Goal: Information Seeking & Learning: Learn about a topic

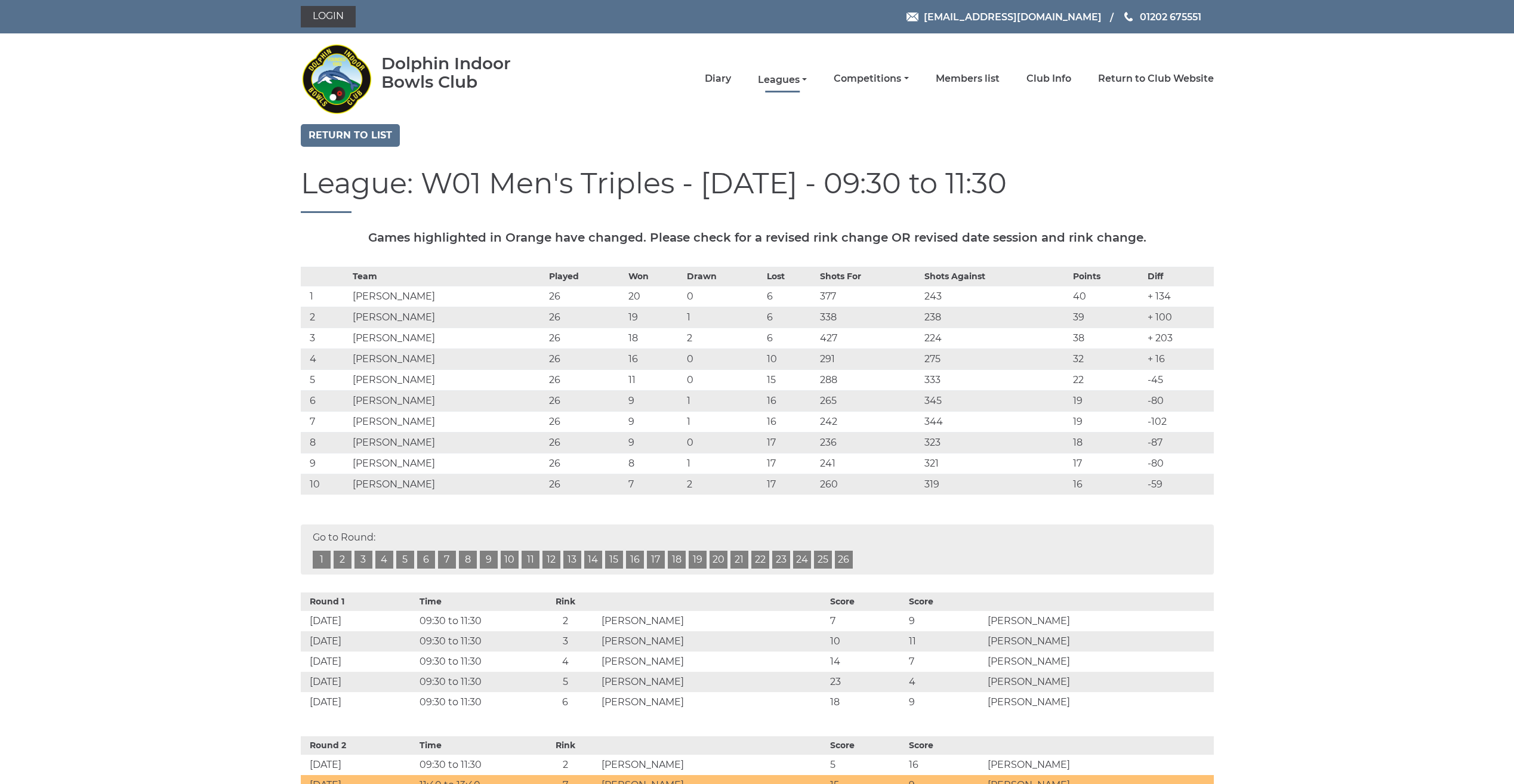
click at [771, 78] on link "Leagues" at bounding box center [782, 79] width 49 height 13
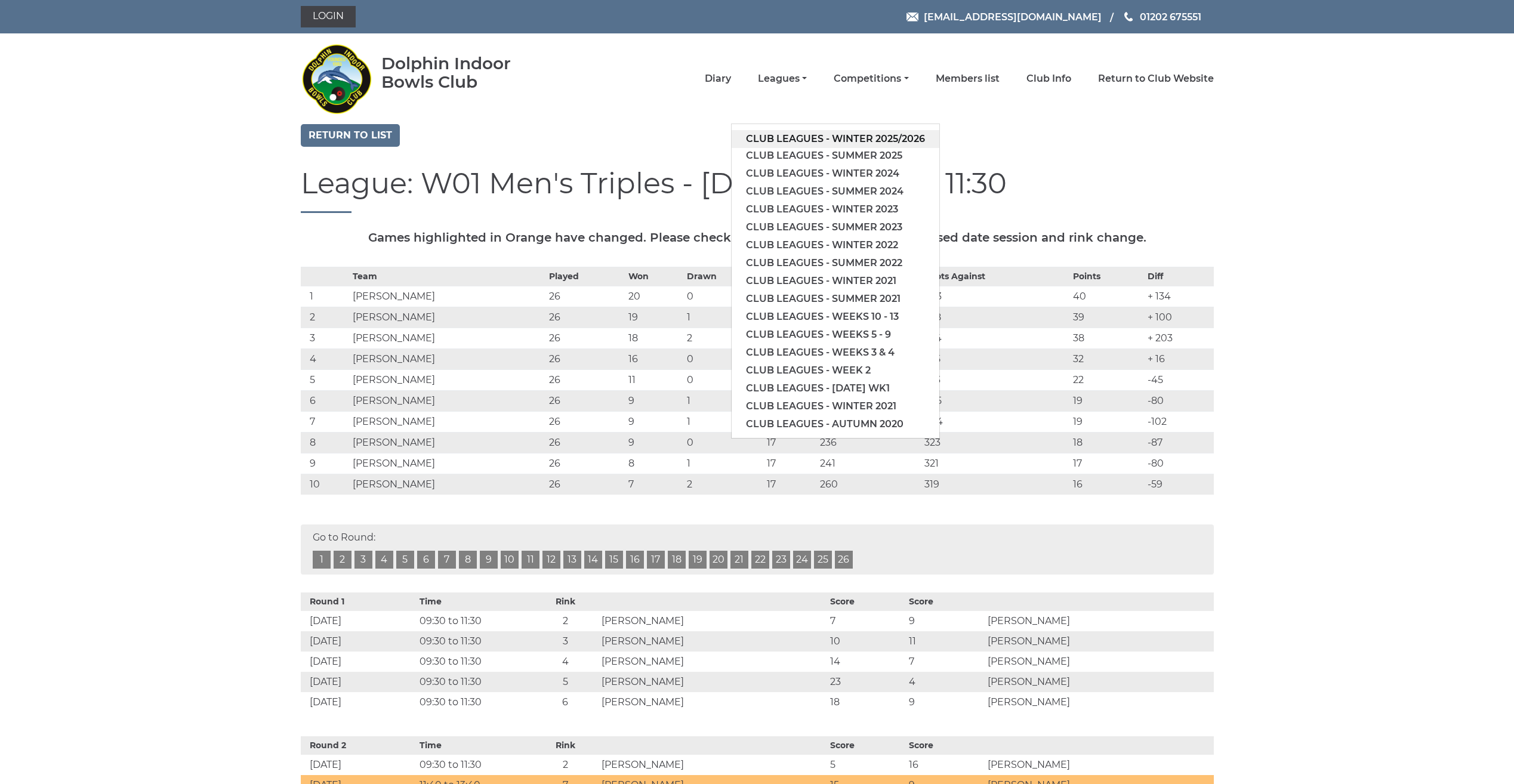
click at [762, 137] on link "Club leagues - Winter 2025/2026" at bounding box center [835, 139] width 208 height 18
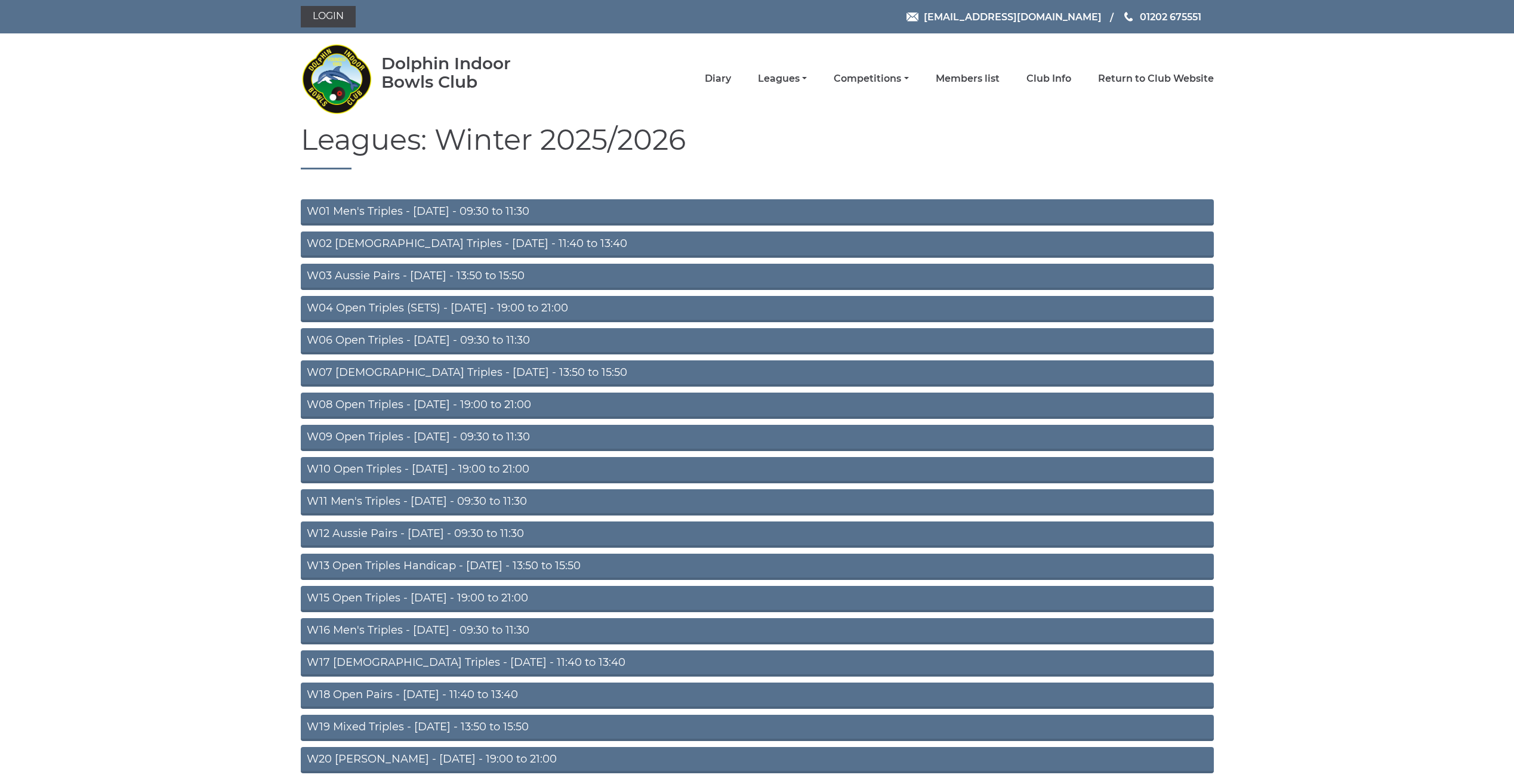
click at [468, 210] on link "W01 Men's Triples - [DATE] - 09:30 to 11:30" at bounding box center [757, 213] width 913 height 26
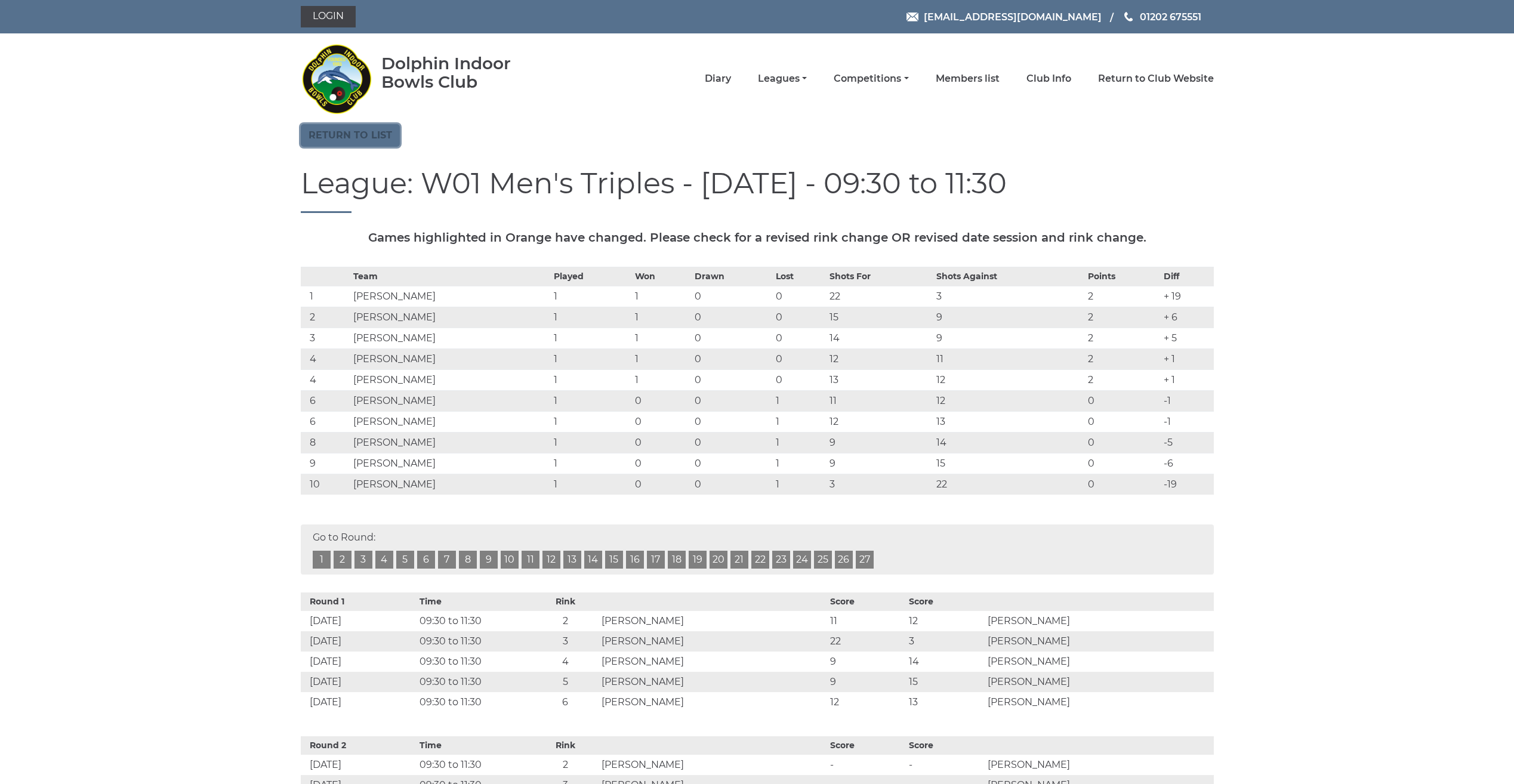
click at [344, 138] on link "Return to list" at bounding box center [350, 135] width 99 height 23
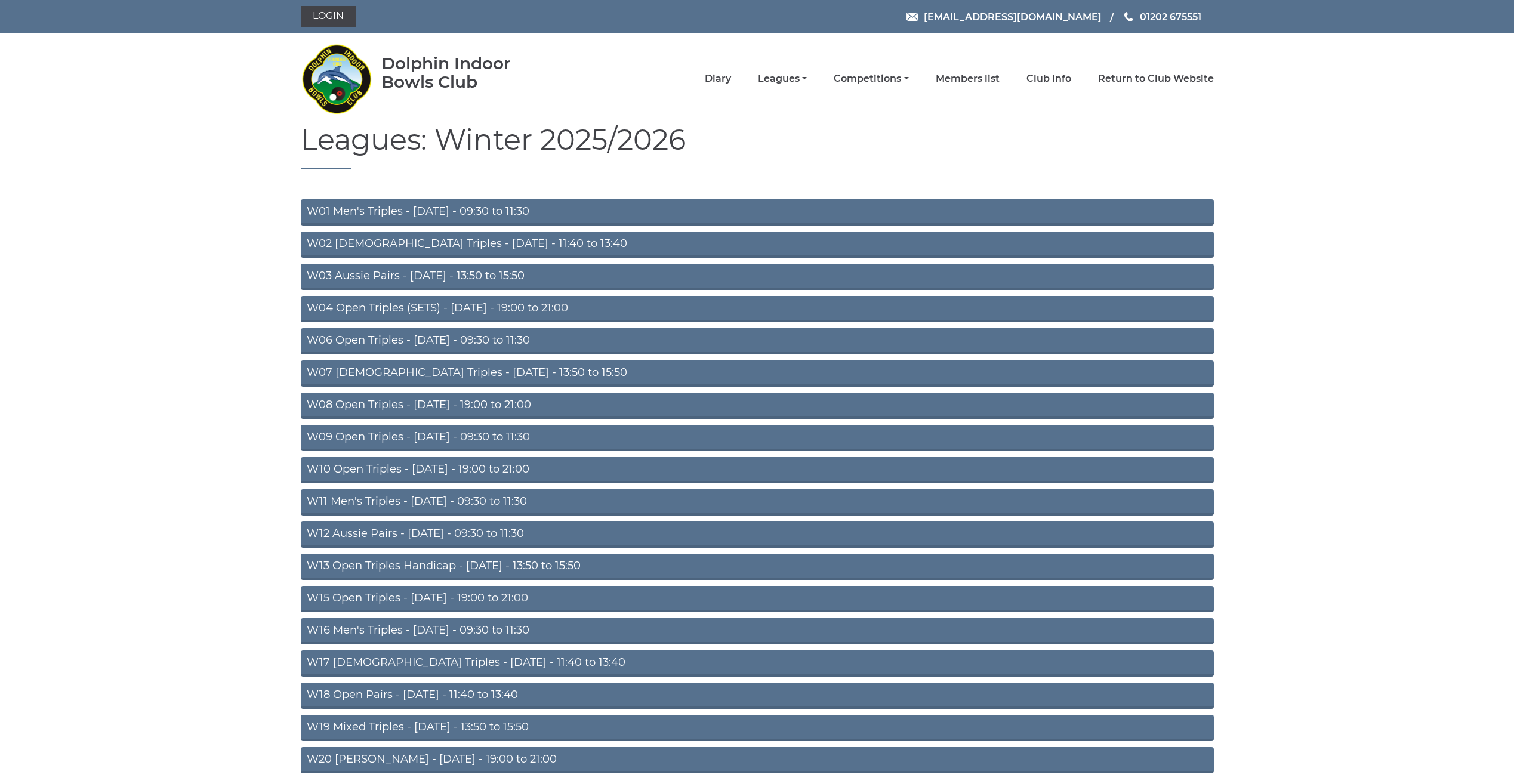
click at [413, 341] on link "W06 Open Triples - [DATE] - 09:30 to 11:30" at bounding box center [757, 341] width 913 height 26
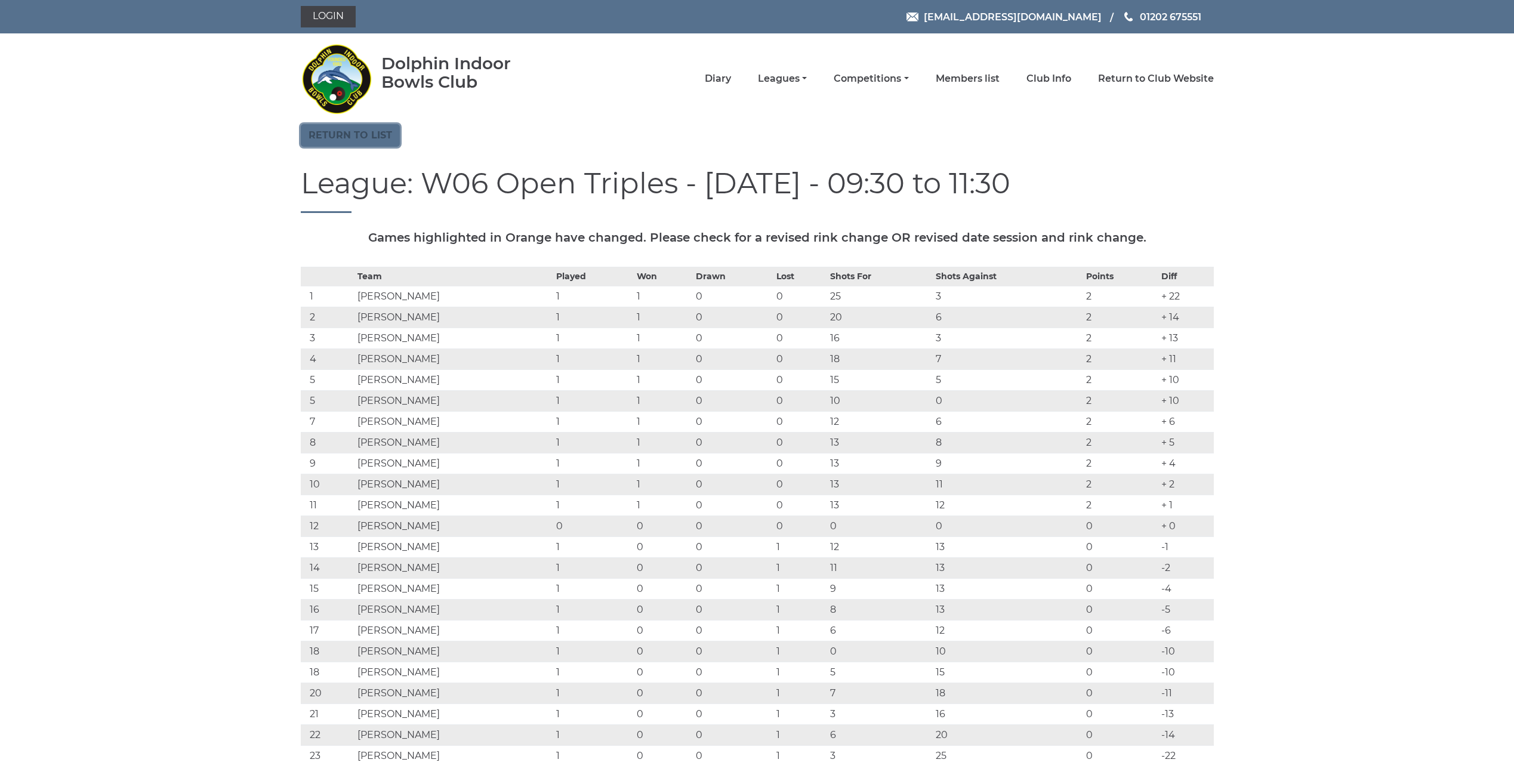
click at [332, 131] on link "Return to list" at bounding box center [350, 135] width 99 height 23
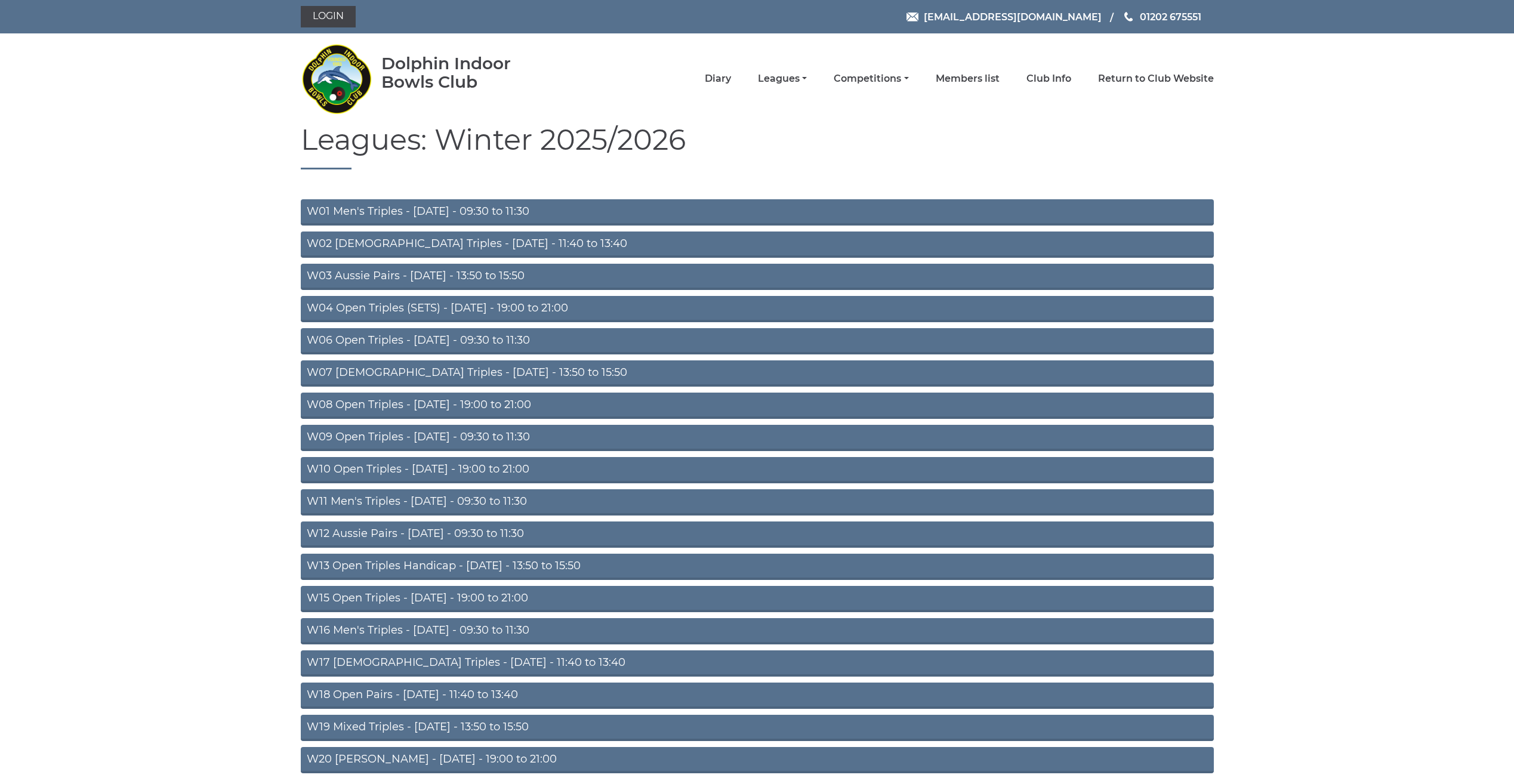
click at [395, 435] on link "W09 Open Triples - Wednesday - 09:30 to 11:30" at bounding box center [757, 438] width 913 height 26
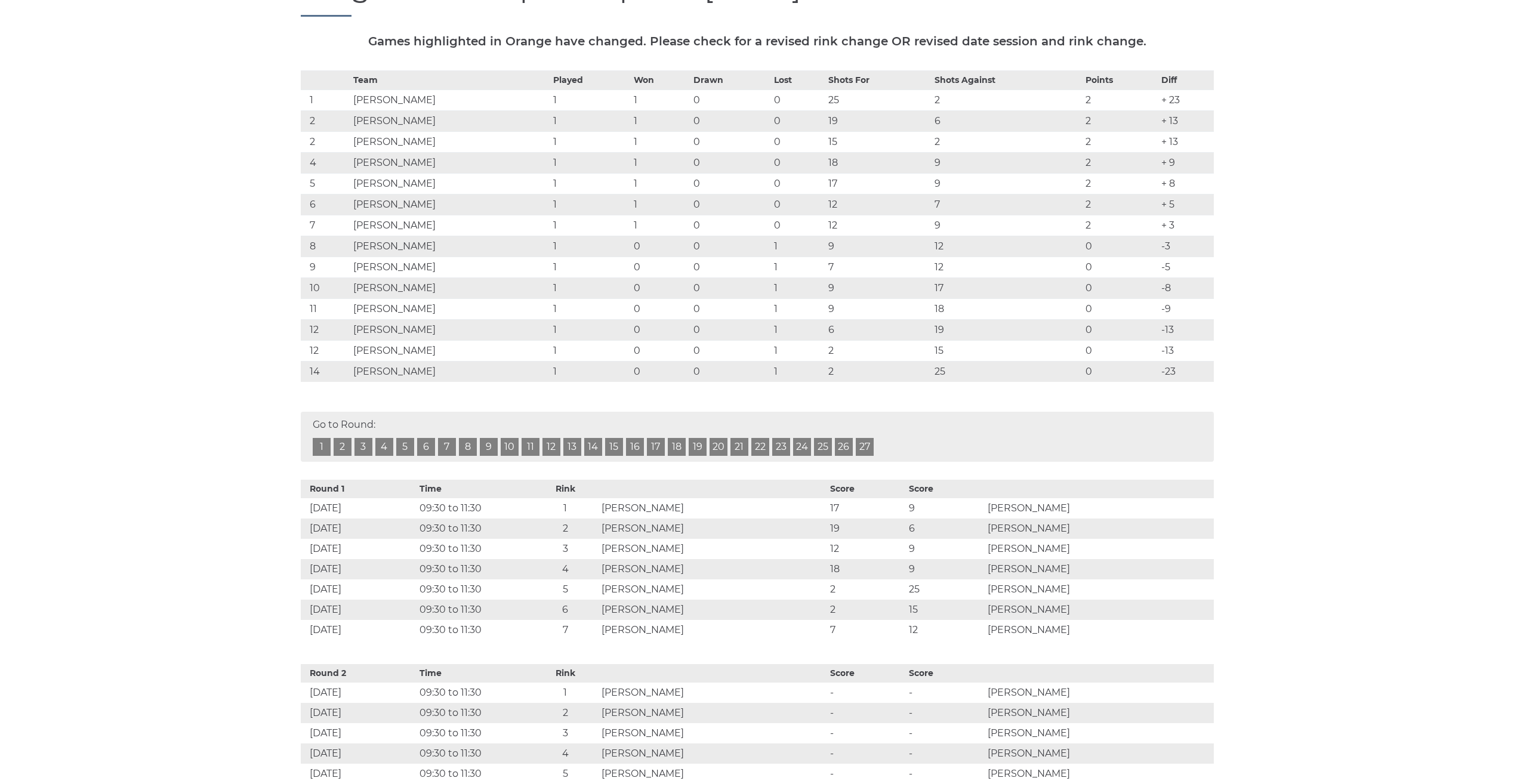
scroll to position [179, 0]
